Goal: Find specific page/section: Find specific page/section

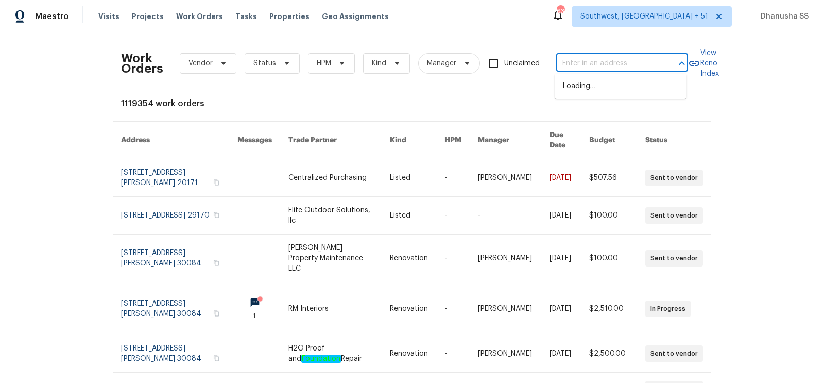
click at [620, 65] on input "text" at bounding box center [607, 64] width 103 height 16
paste input "[STREET_ADDRESS][PERSON_NAME]"
type input "[STREET_ADDRESS][PERSON_NAME]"
click at [597, 87] on li "[STREET_ADDRESS][PERSON_NAME]" at bounding box center [621, 92] width 132 height 28
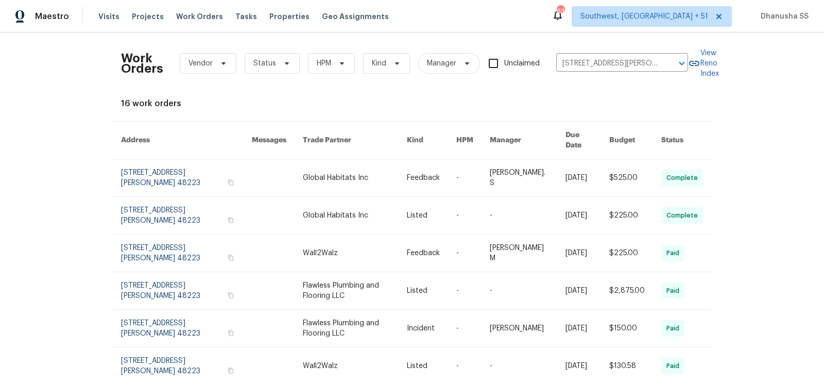
click at [390, 176] on link at bounding box center [355, 177] width 104 height 37
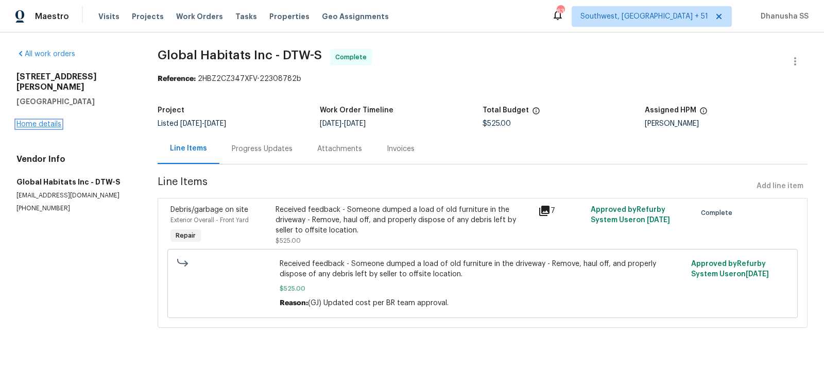
click at [46, 121] on link "Home details" at bounding box center [38, 124] width 45 height 7
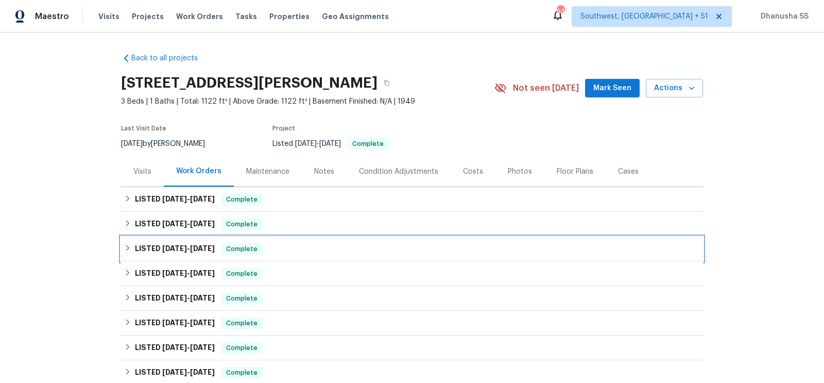
click at [287, 253] on div "LISTED [DATE] - [DATE] Complete" at bounding box center [412, 249] width 576 height 12
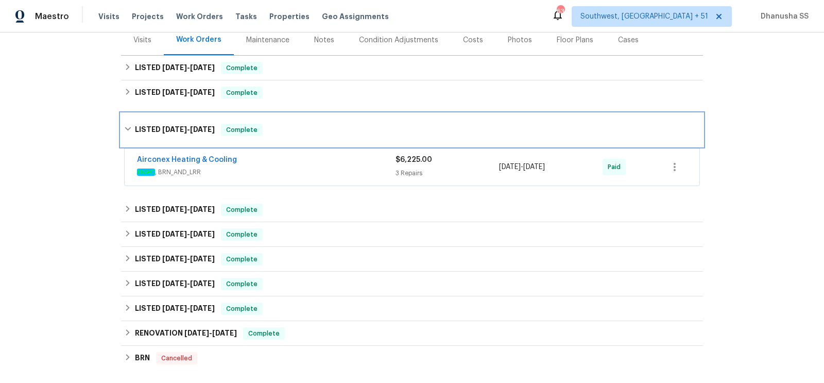
scroll to position [132, 0]
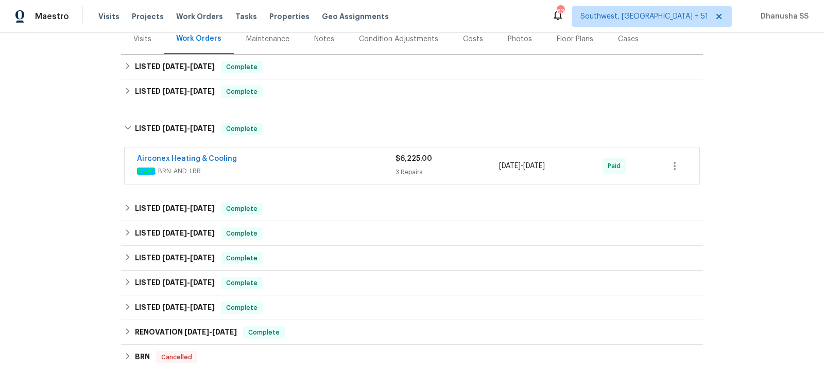
click at [305, 174] on span "HVAC , BRN_AND_LRR" at bounding box center [266, 171] width 259 height 10
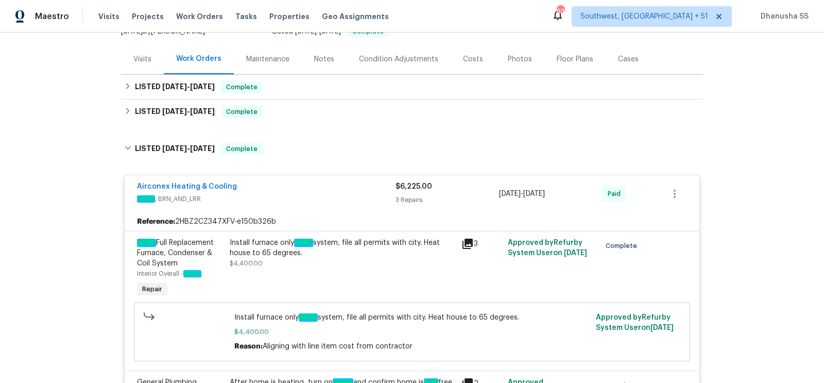
scroll to position [59, 0]
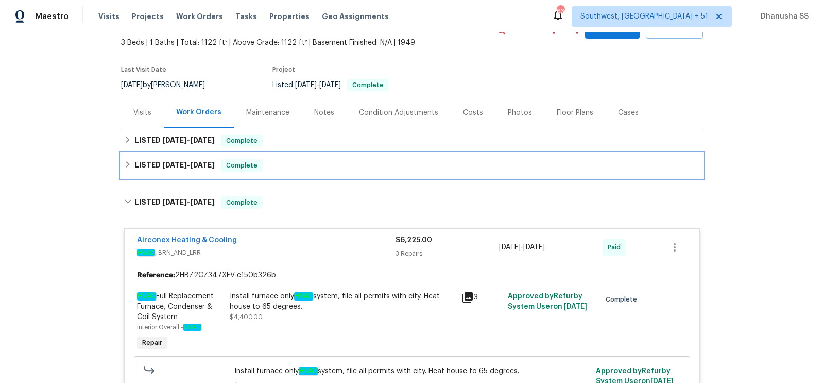
click at [272, 165] on div "LISTED [DATE] - [DATE] Complete" at bounding box center [412, 165] width 576 height 12
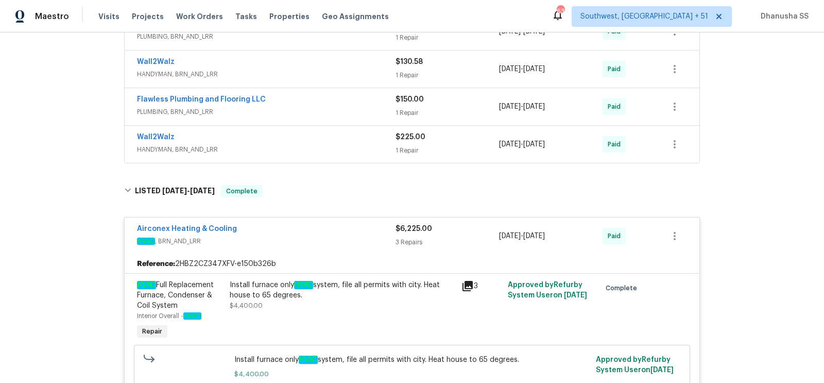
scroll to position [273, 0]
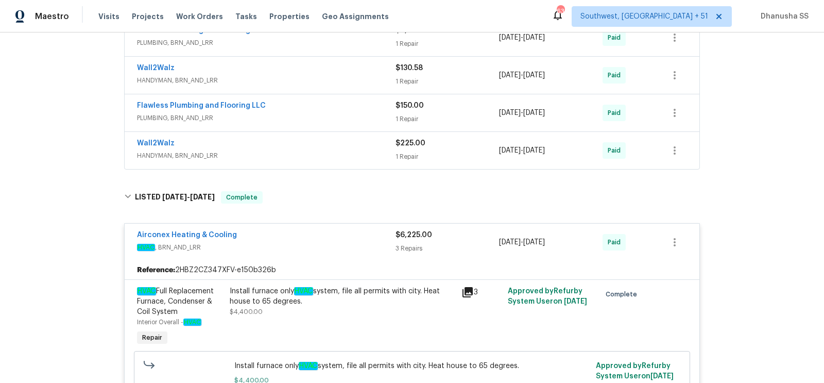
click at [344, 143] on div "Wall2Walz" at bounding box center [266, 144] width 259 height 12
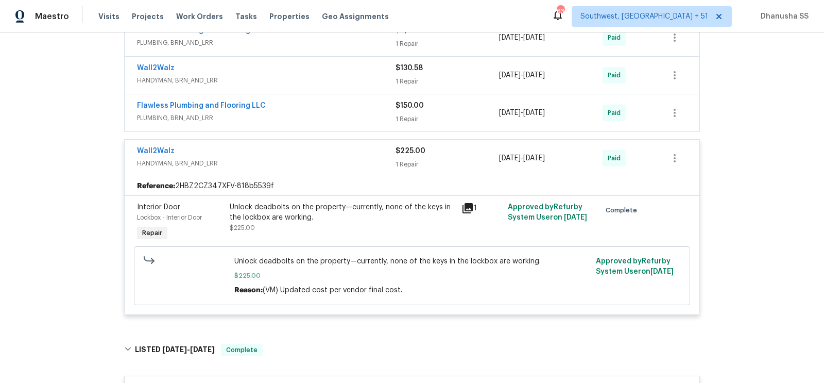
click at [343, 115] on span "PLUMBING, BRN_AND_LRR" at bounding box center [266, 118] width 259 height 10
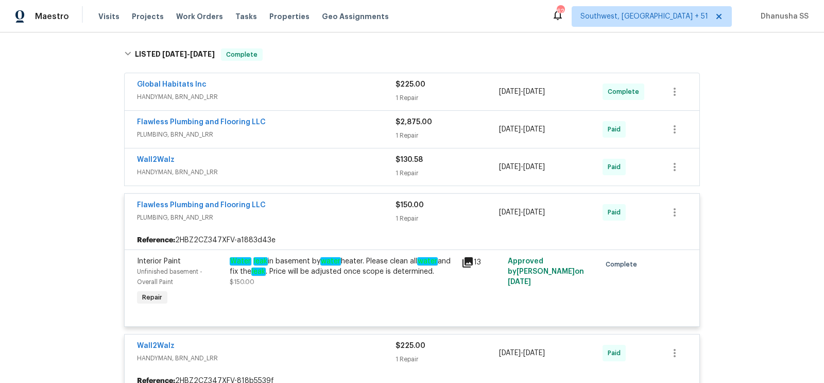
scroll to position [171, 0]
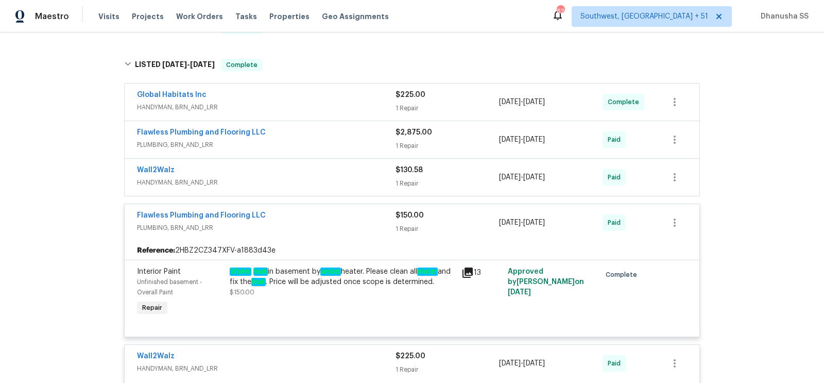
click at [355, 185] on span "HANDYMAN, BRN_AND_LRR" at bounding box center [266, 182] width 259 height 10
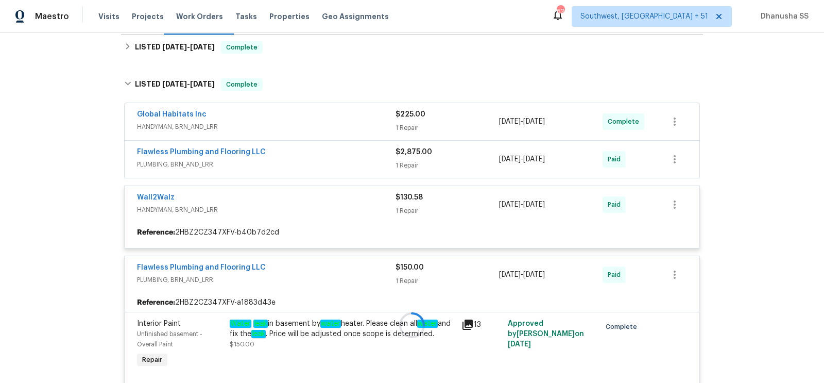
scroll to position [150, 0]
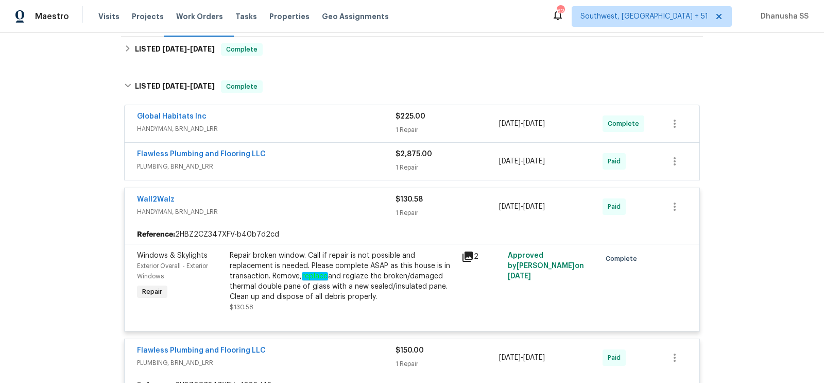
click at [353, 168] on span "PLUMBING, BRN_AND_LRR" at bounding box center [266, 166] width 259 height 10
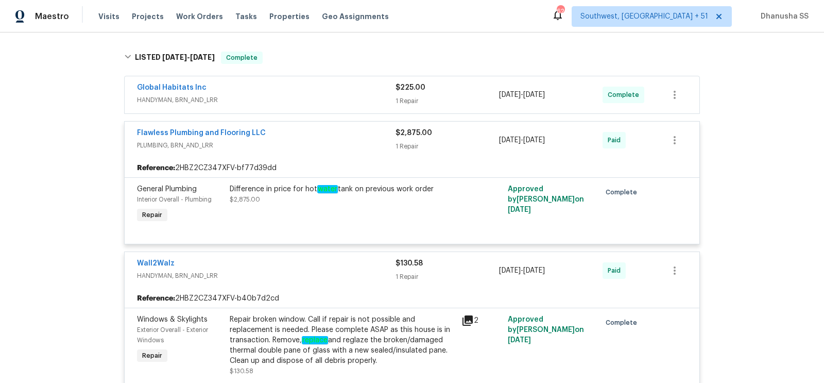
scroll to position [163, 0]
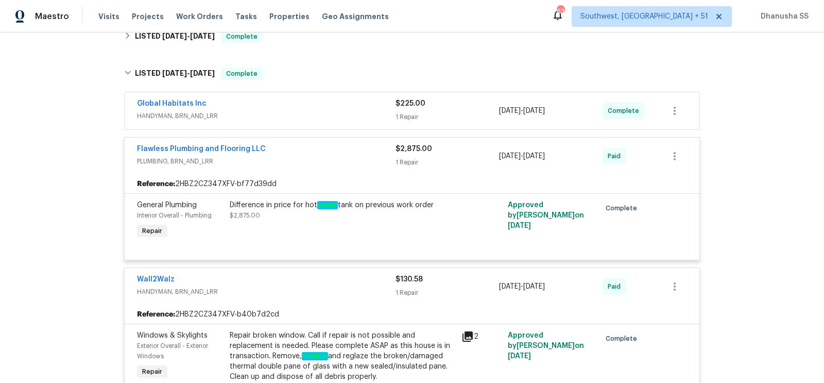
click at [358, 116] on span "HANDYMAN, BRN_AND_LRR" at bounding box center [266, 116] width 259 height 10
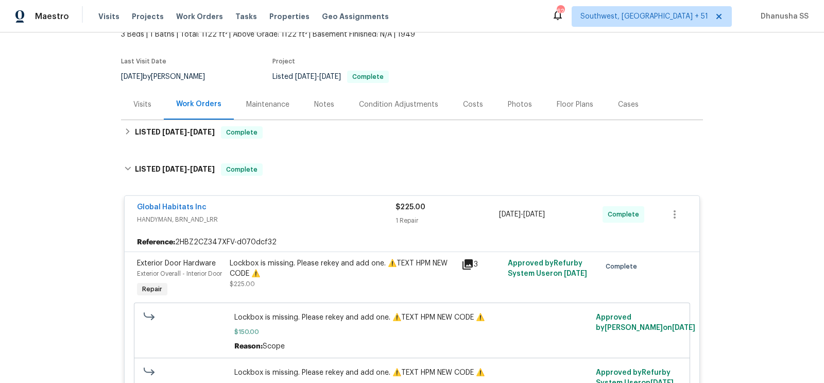
scroll to position [53, 0]
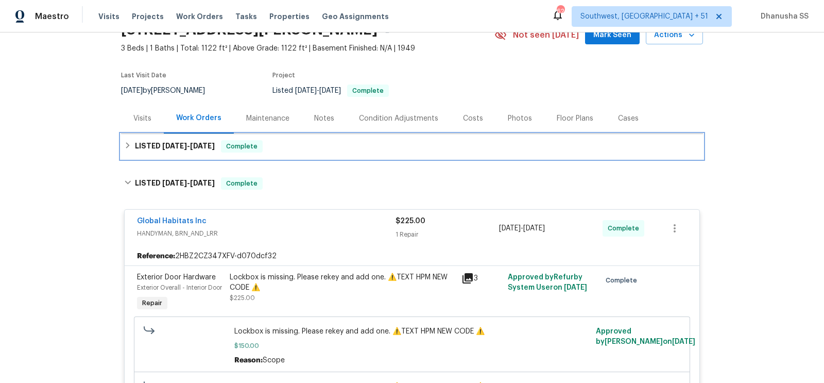
click at [330, 148] on div "LISTED [DATE] - [DATE] Complete" at bounding box center [412, 146] width 576 height 12
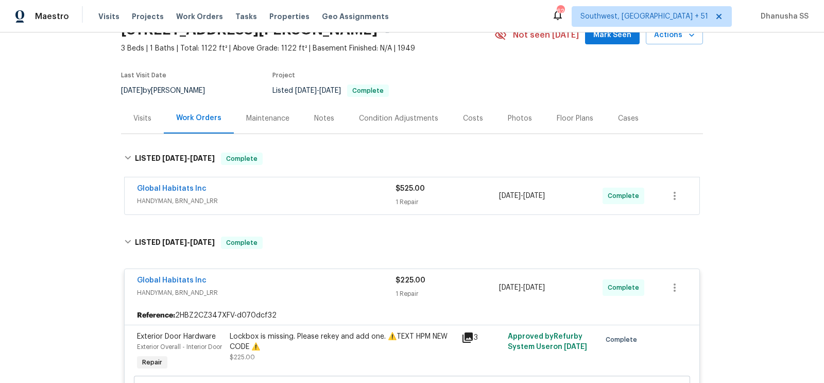
click at [350, 202] on span "HANDYMAN, BRN_AND_LRR" at bounding box center [266, 201] width 259 height 10
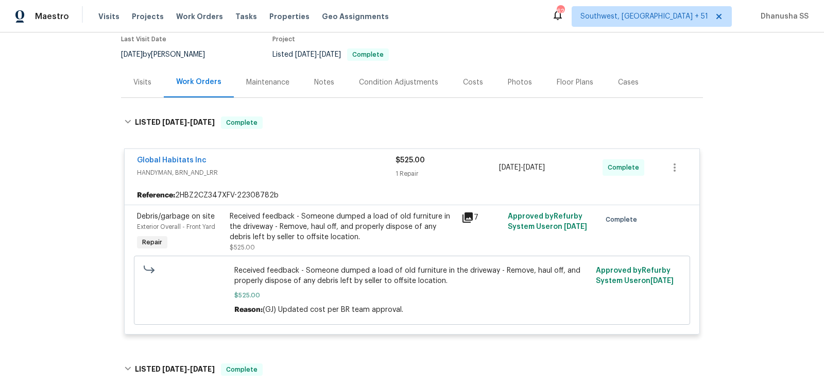
scroll to position [0, 0]
